Goal: Browse casually

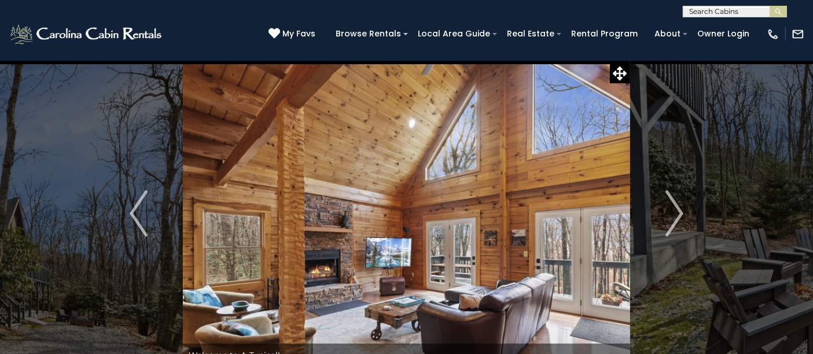
click at [669, 206] on img "Next" at bounding box center [673, 213] width 17 height 46
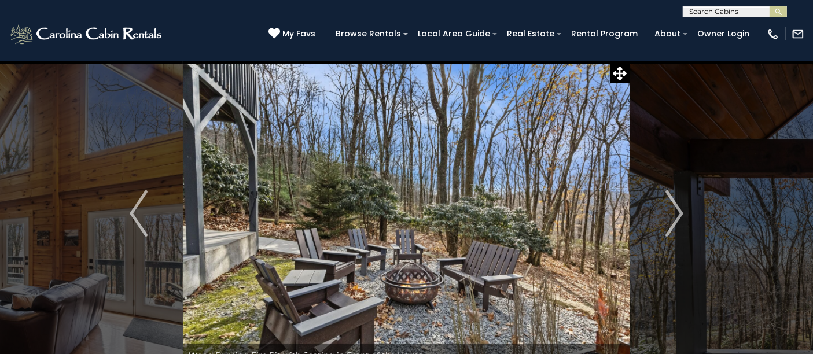
click at [669, 205] on img "Next" at bounding box center [673, 213] width 17 height 46
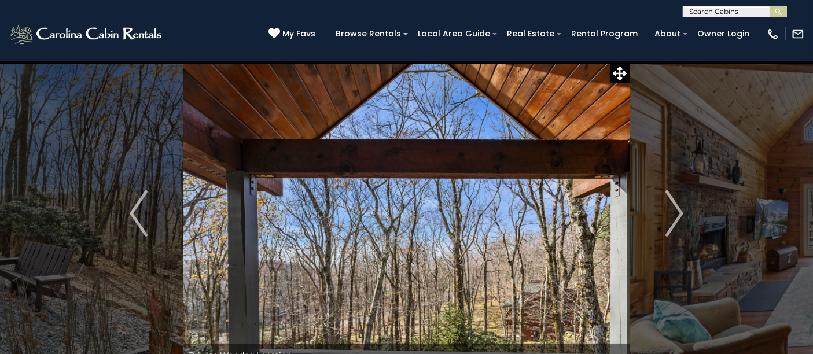
click at [666, 212] on img "Next" at bounding box center [673, 213] width 17 height 46
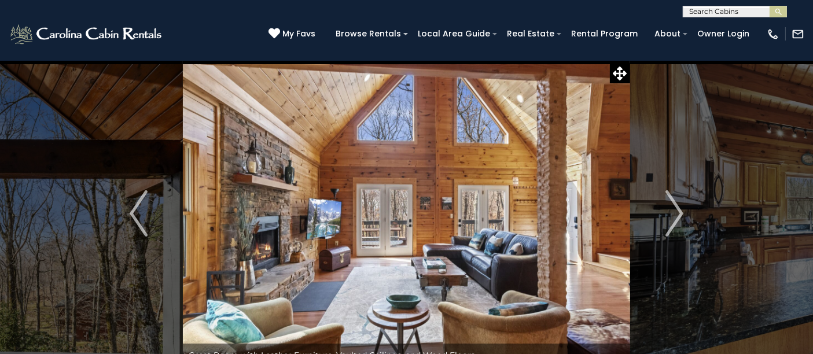
click at [666, 212] on img "Next" at bounding box center [673, 213] width 17 height 46
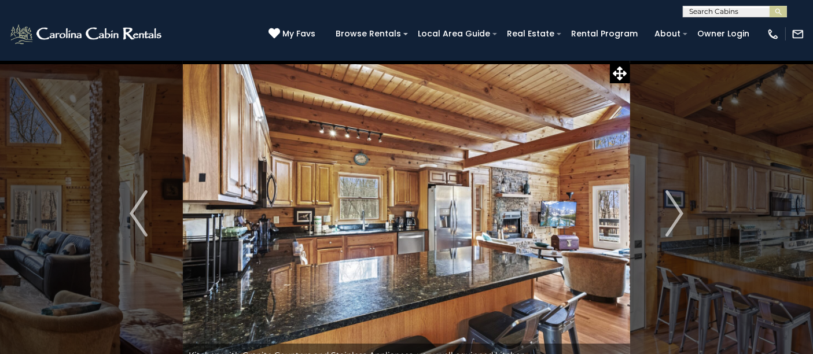
click at [666, 212] on img "Next" at bounding box center [673, 213] width 17 height 46
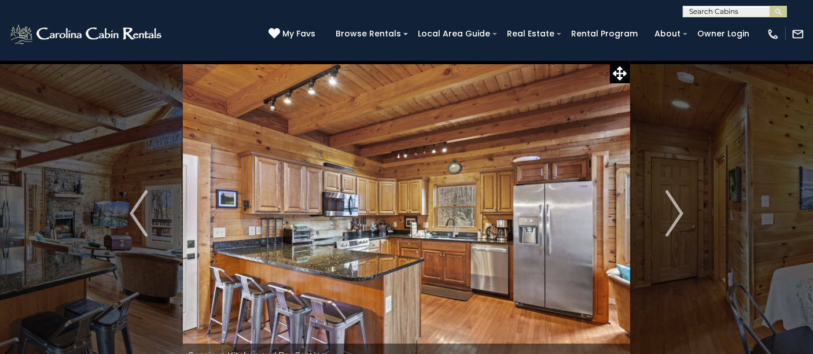
click at [666, 212] on img "Next" at bounding box center [673, 213] width 17 height 46
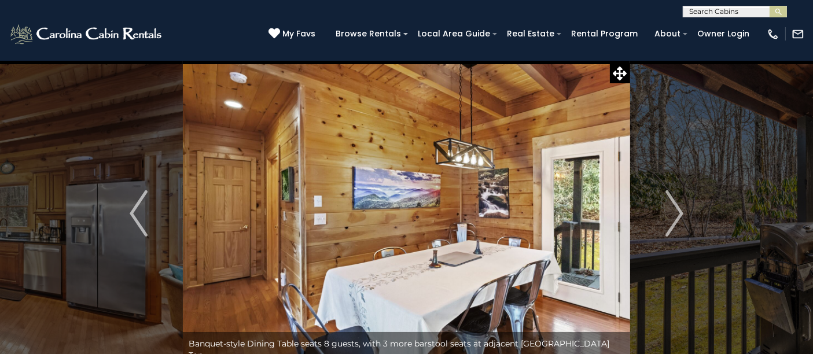
click at [666, 212] on img "Next" at bounding box center [673, 213] width 17 height 46
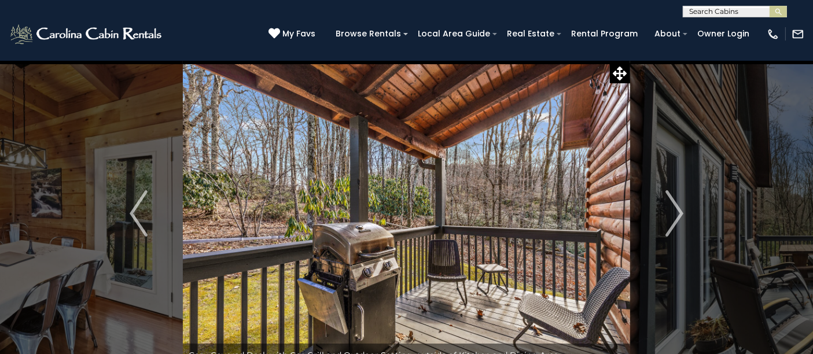
click at [666, 212] on img "Next" at bounding box center [673, 213] width 17 height 46
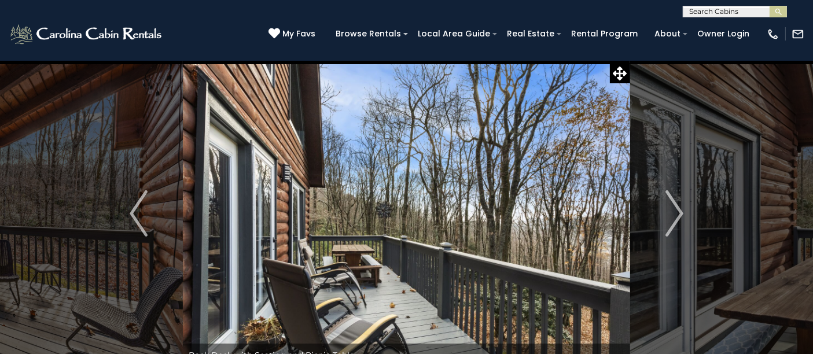
click at [666, 212] on img "Next" at bounding box center [673, 213] width 17 height 46
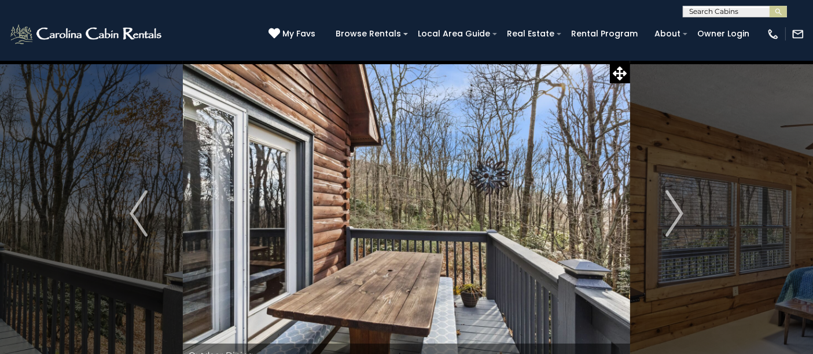
click at [666, 212] on img "Next" at bounding box center [673, 213] width 17 height 46
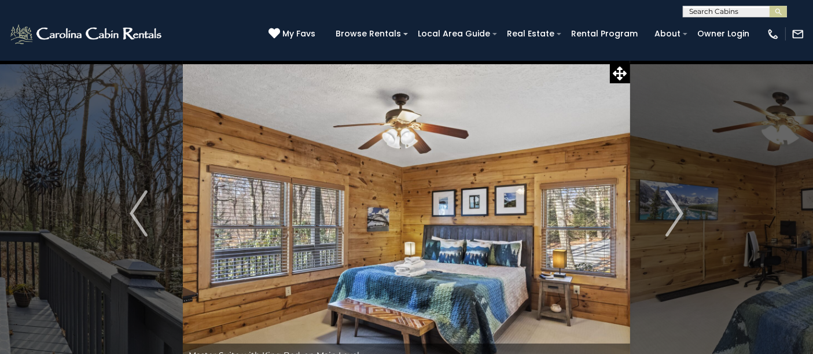
click at [666, 212] on img "Next" at bounding box center [673, 213] width 17 height 46
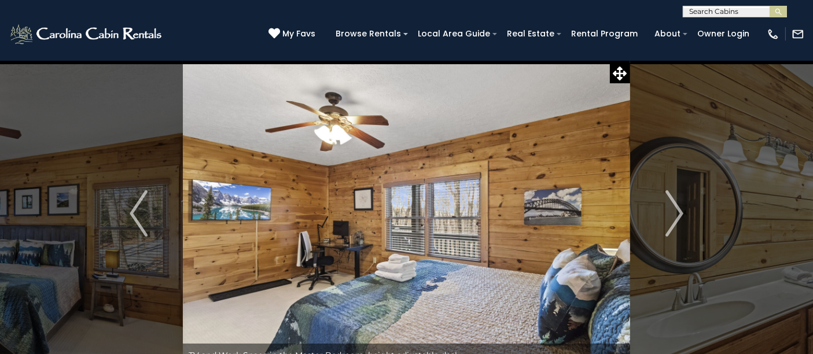
click at [666, 212] on img "Next" at bounding box center [673, 213] width 17 height 46
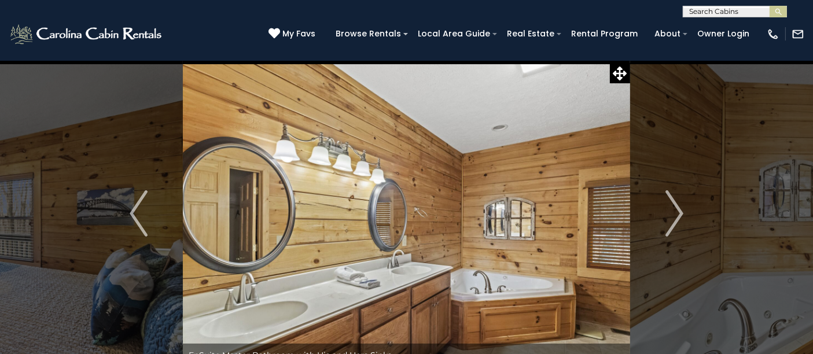
click at [666, 212] on img "Next" at bounding box center [673, 213] width 17 height 46
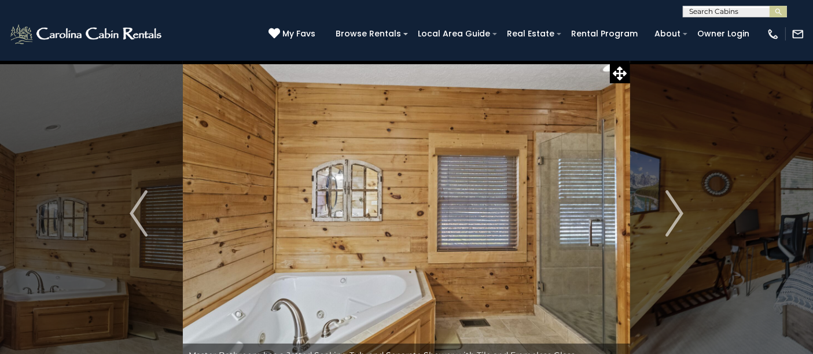
click at [666, 212] on img "Next" at bounding box center [673, 213] width 17 height 46
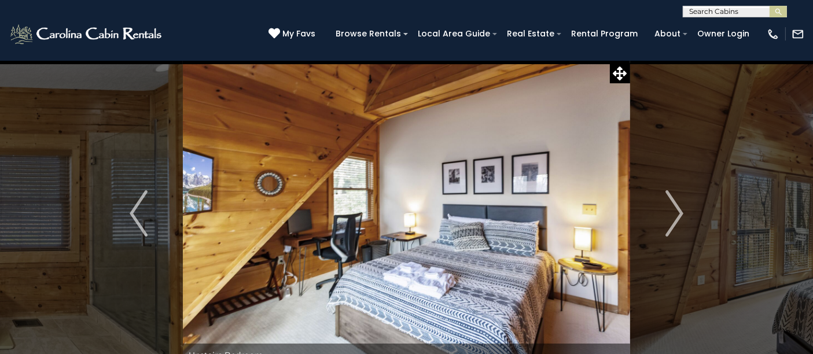
click at [666, 212] on img "Next" at bounding box center [673, 213] width 17 height 46
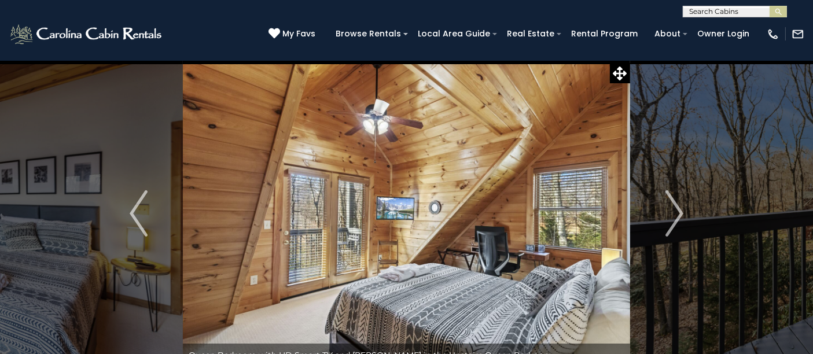
click at [666, 212] on img "Next" at bounding box center [673, 213] width 17 height 46
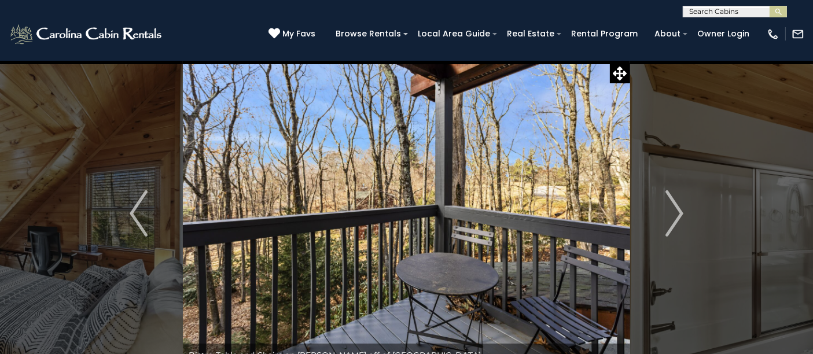
click at [666, 212] on img "Next" at bounding box center [673, 213] width 17 height 46
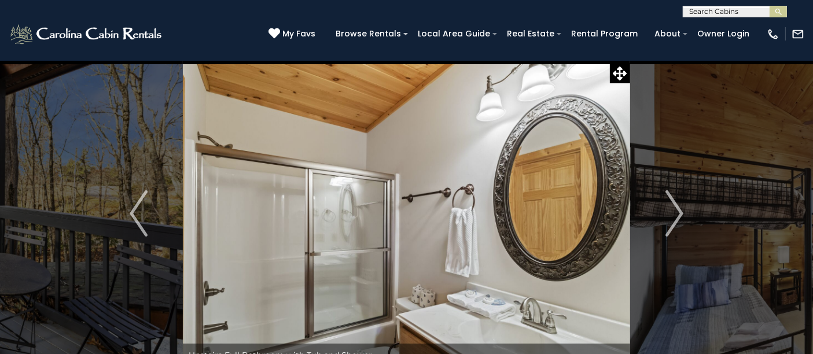
click at [666, 212] on img "Next" at bounding box center [673, 213] width 17 height 46
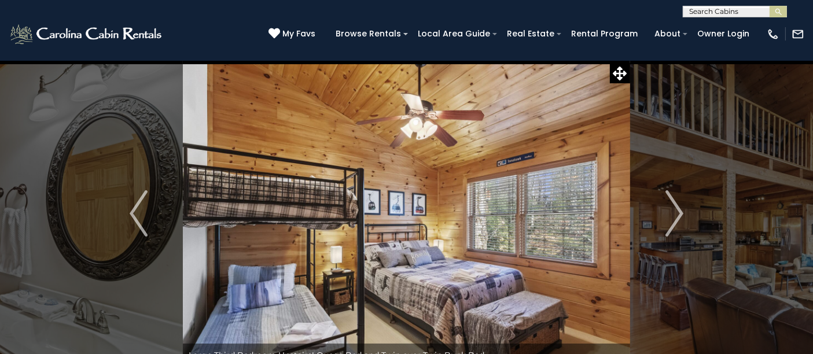
click at [666, 212] on img "Next" at bounding box center [673, 213] width 17 height 46
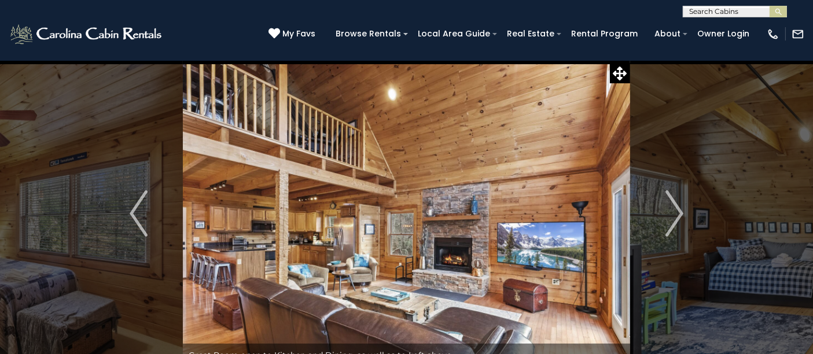
click at [666, 212] on img "Next" at bounding box center [673, 213] width 17 height 46
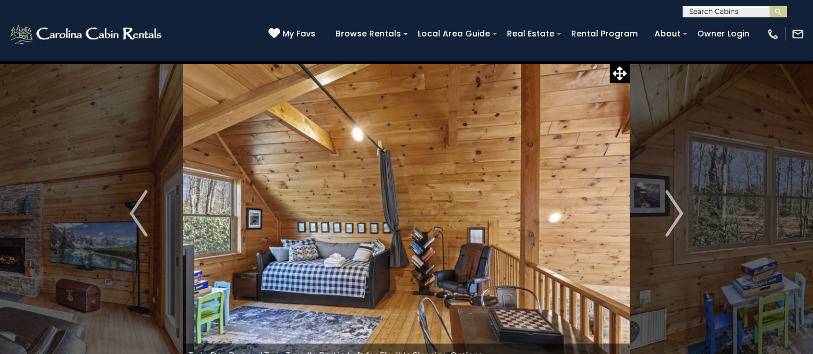
click at [666, 212] on img "Next" at bounding box center [673, 213] width 17 height 46
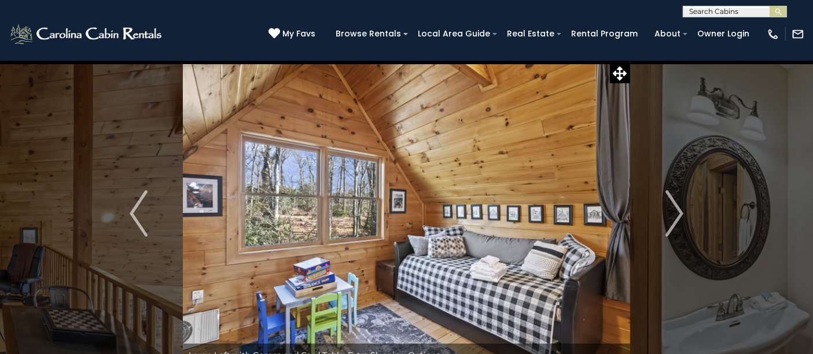
click at [666, 212] on img "Next" at bounding box center [673, 213] width 17 height 46
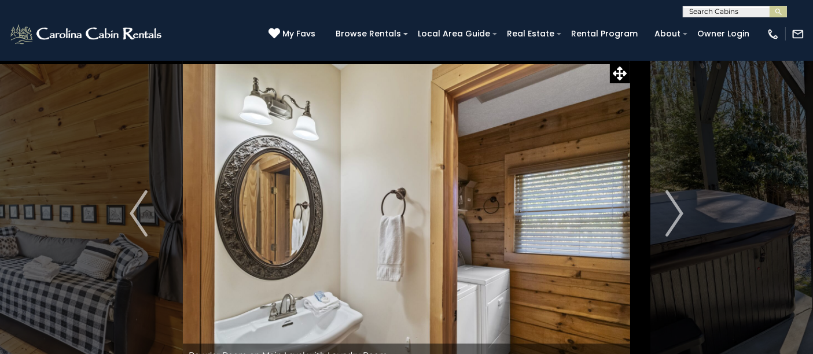
click at [666, 212] on img "Next" at bounding box center [673, 213] width 17 height 46
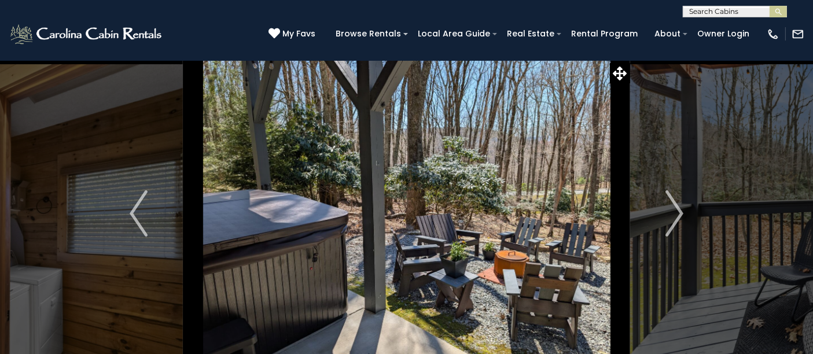
click at [666, 212] on img "Next" at bounding box center [673, 213] width 17 height 46
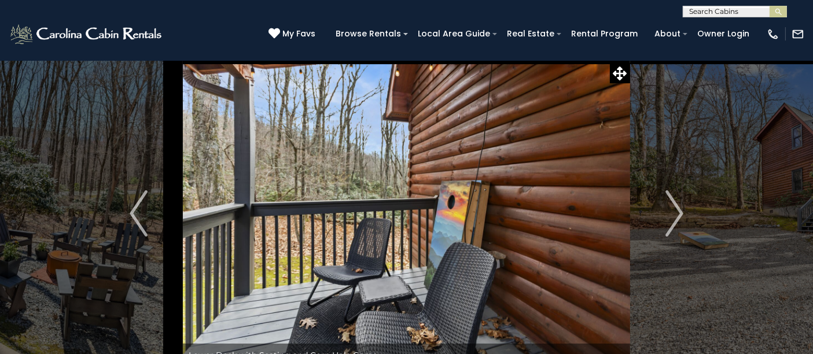
click at [666, 212] on img "Next" at bounding box center [673, 213] width 17 height 46
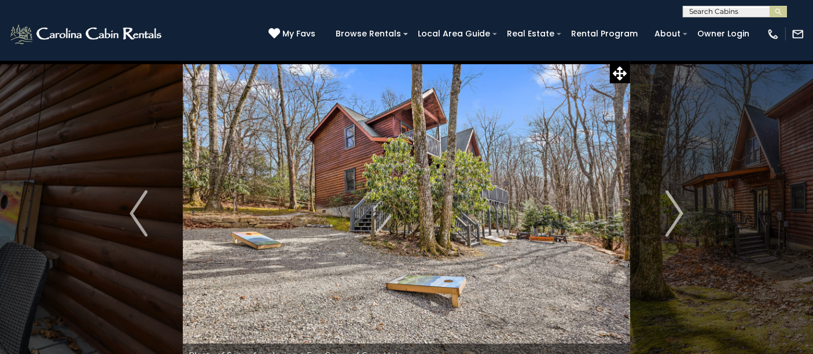
click at [149, 213] on button "Previous" at bounding box center [138, 213] width 89 height 307
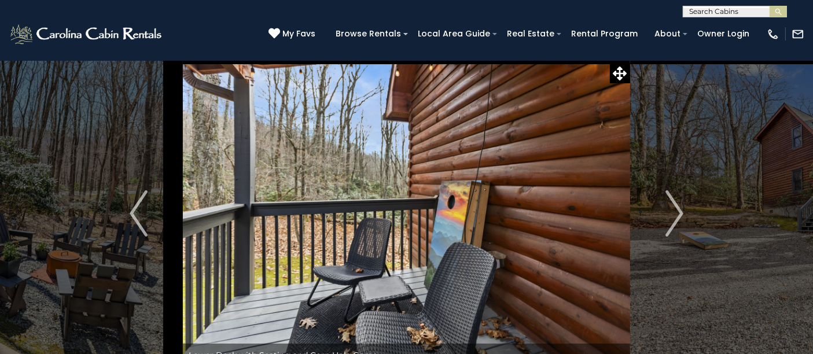
click at [143, 213] on img "Previous" at bounding box center [138, 213] width 17 height 46
